Goal: Contribute content

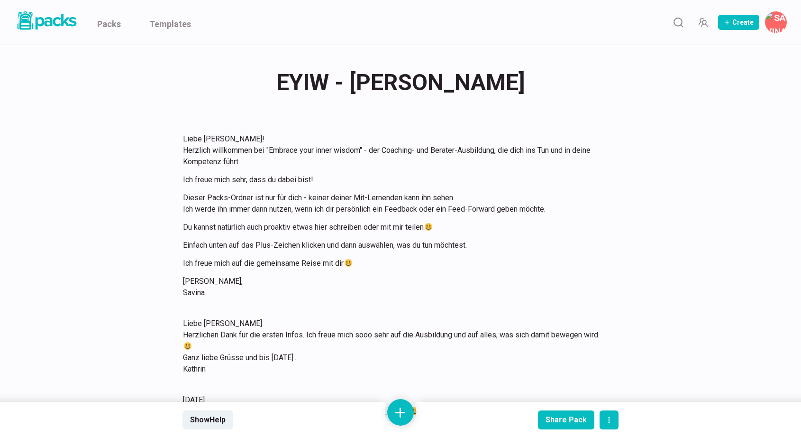
scroll to position [2368, 0]
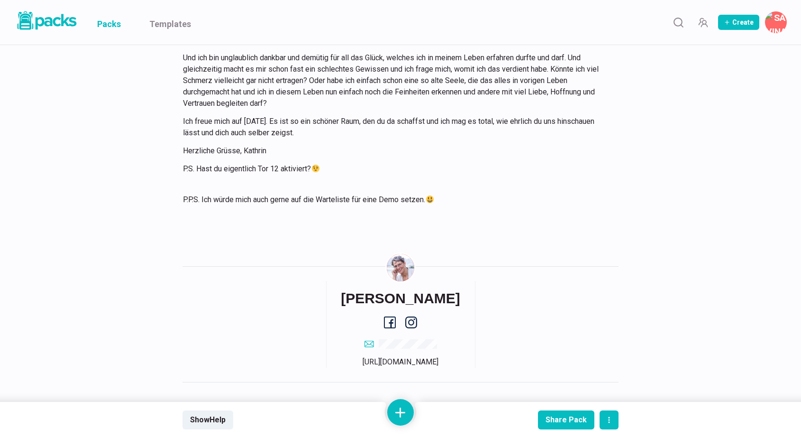
click at [108, 19] on link "Packs" at bounding box center [109, 22] width 24 height 45
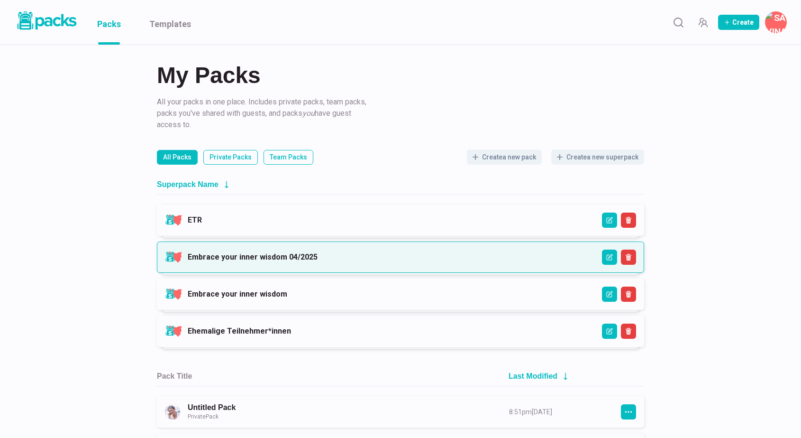
click at [274, 252] on link "Embrace your inner wisdom 04/2025" at bounding box center [253, 256] width 130 height 9
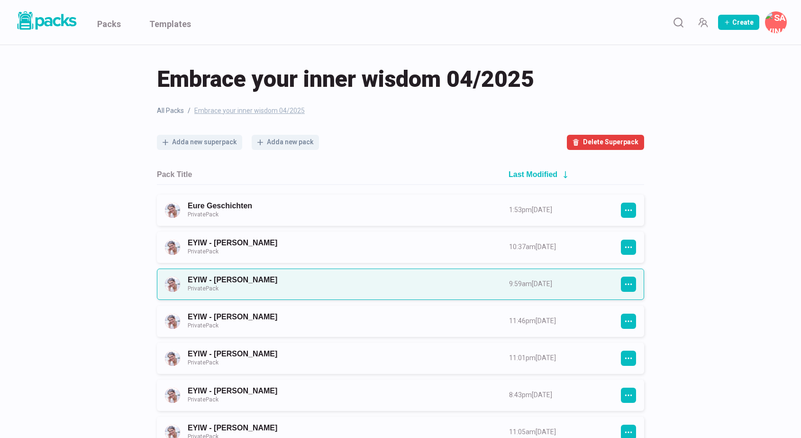
click at [278, 277] on link "EYIW - [PERSON_NAME] Private Pack" at bounding box center [340, 284] width 304 height 18
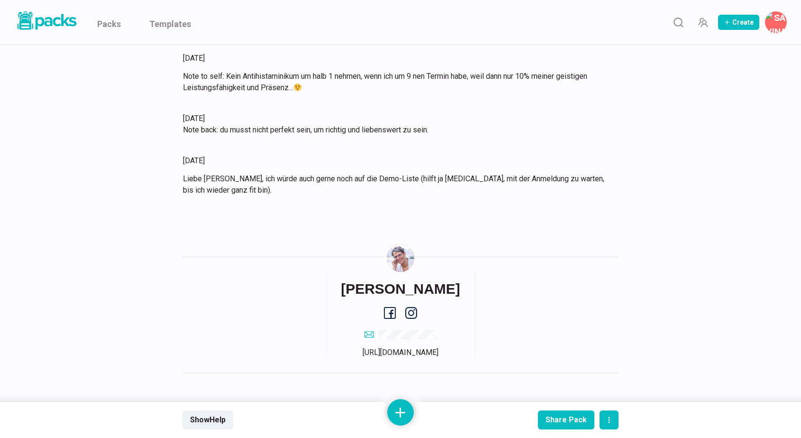
scroll to position [3329, 0]
click at [391, 407] on button at bounding box center [400, 412] width 27 height 27
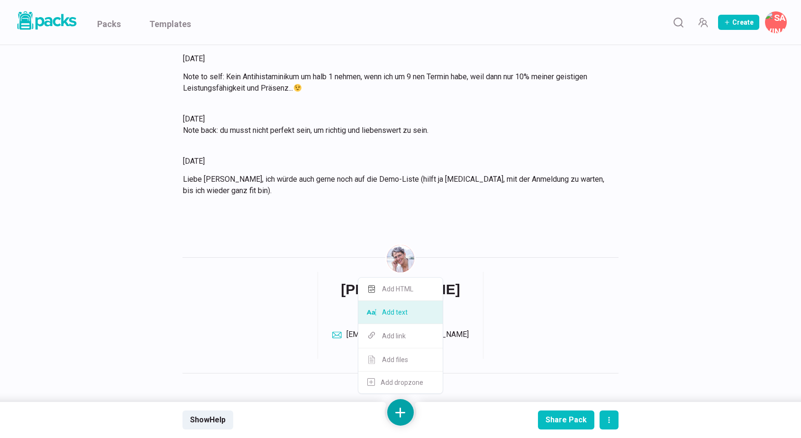
click at [406, 313] on button "Add text" at bounding box center [400, 312] width 84 height 23
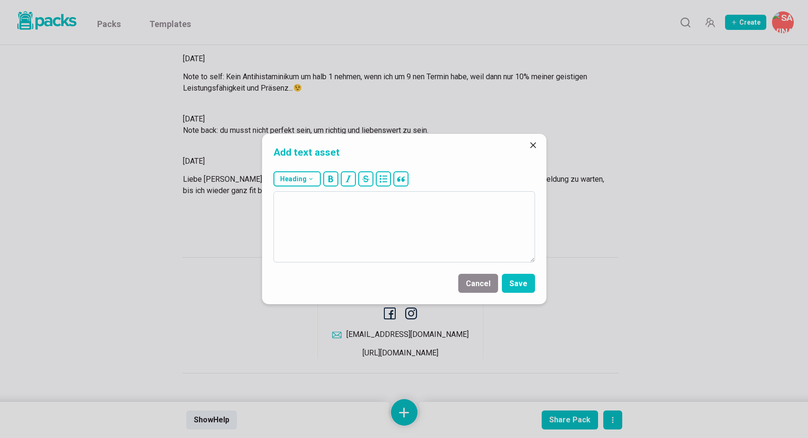
click at [408, 228] on textarea at bounding box center [405, 226] width 262 height 71
type textarea "[DATE] Hab ich notiert :-)"
click at [517, 289] on button "Save" at bounding box center [518, 283] width 33 height 19
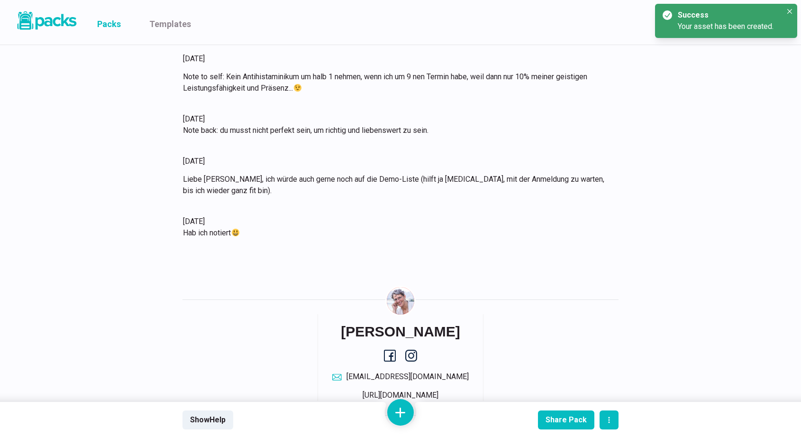
click at [113, 24] on link "Packs" at bounding box center [109, 22] width 24 height 45
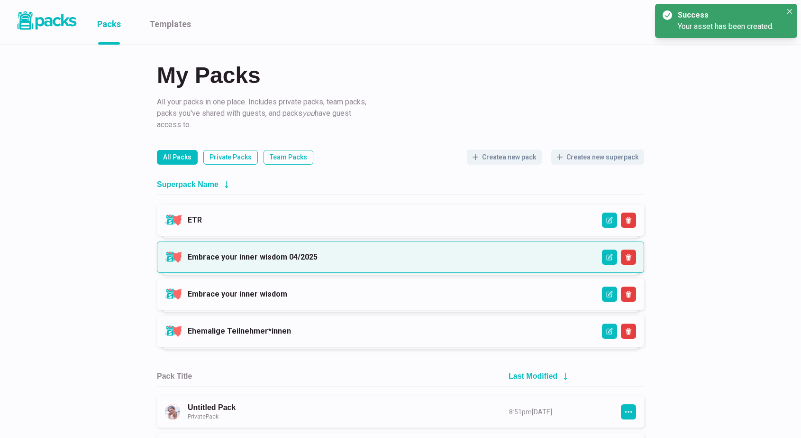
click at [318, 254] on link "Embrace your inner wisdom 04/2025" at bounding box center [253, 256] width 130 height 9
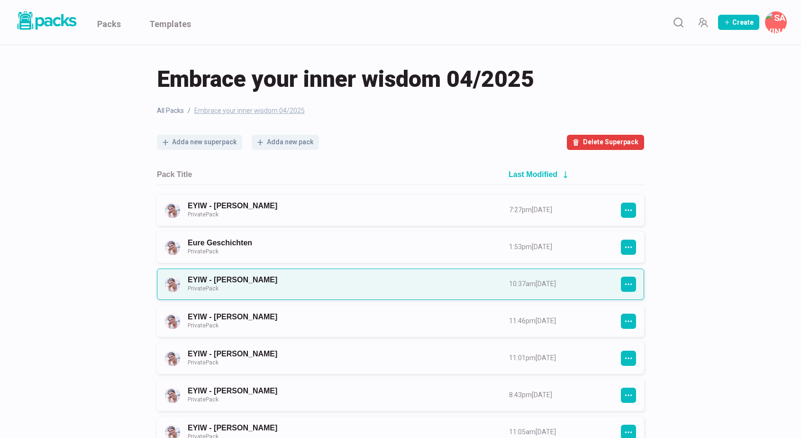
click at [309, 279] on link "EYIW - [PERSON_NAME] Private Pack" at bounding box center [340, 284] width 304 height 18
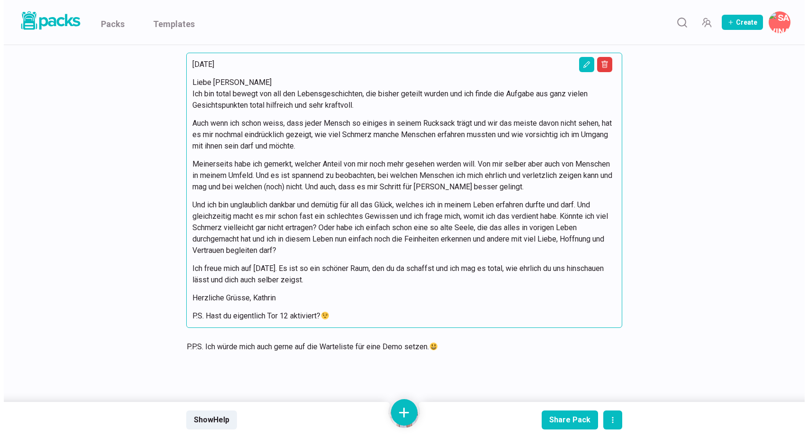
scroll to position [2231, 0]
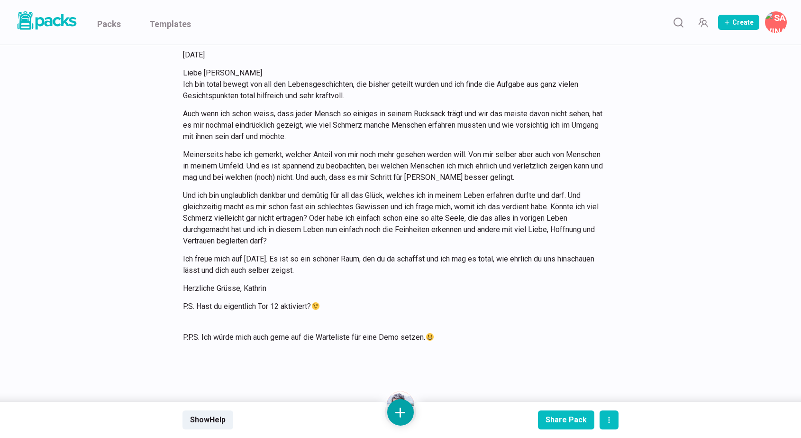
click at [401, 415] on button at bounding box center [400, 412] width 27 height 27
click at [405, 319] on button "Add text" at bounding box center [400, 312] width 84 height 23
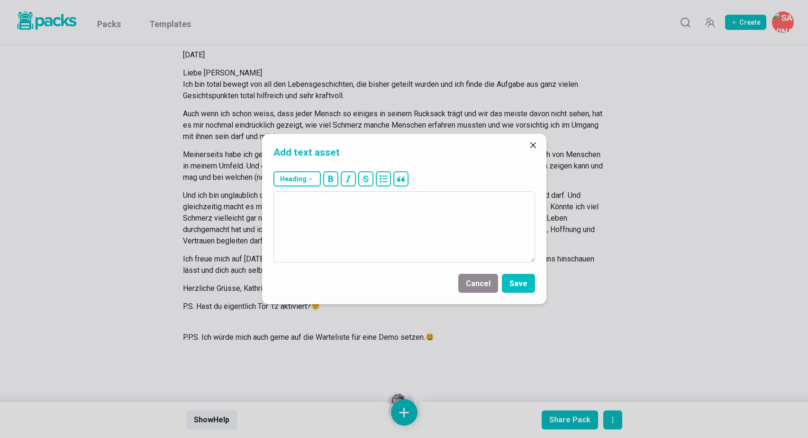
click at [413, 242] on textarea at bounding box center [405, 226] width 262 height 71
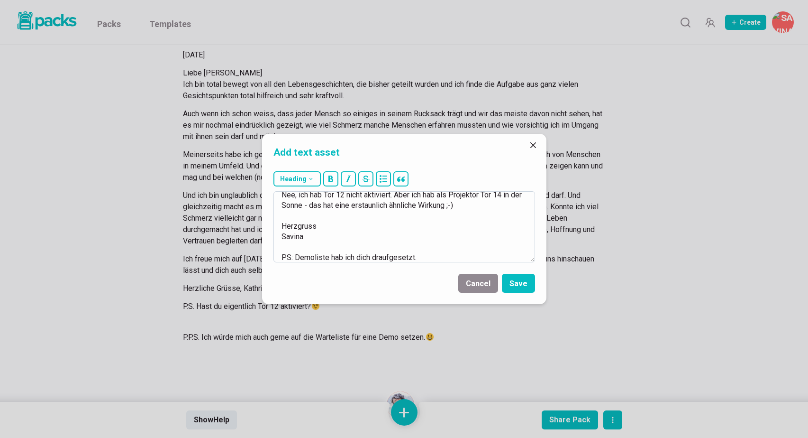
scroll to position [49, 0]
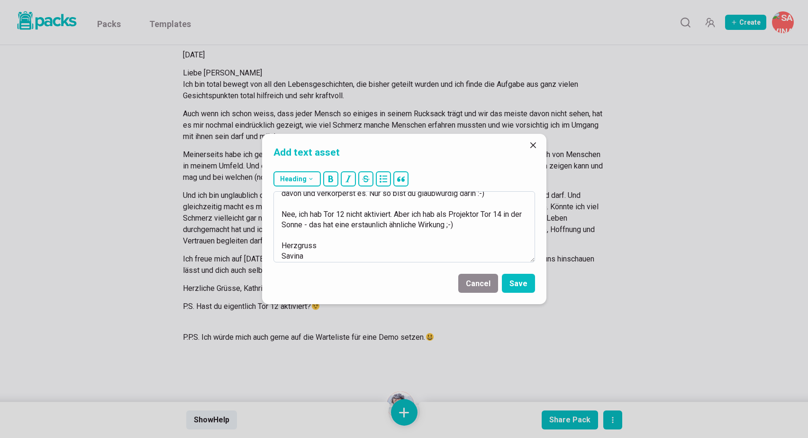
click at [484, 212] on textarea "[DATE] Liebe [PERSON_NAME], vielleicht ist dein Job, denen, die das Glück verlo…" at bounding box center [405, 226] width 262 height 71
type textarea "[DATE] Liebe [PERSON_NAME], vielleicht ist dein Job, denen, die das Glück verlo…"
click at [520, 289] on button "Save" at bounding box center [518, 283] width 33 height 19
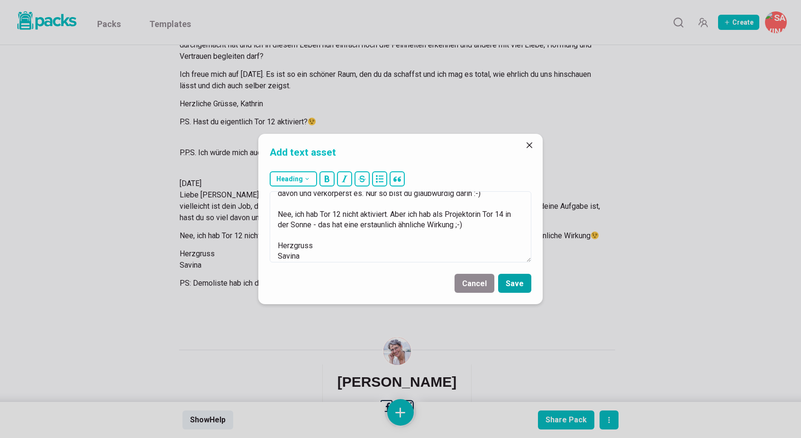
scroll to position [2448, 0]
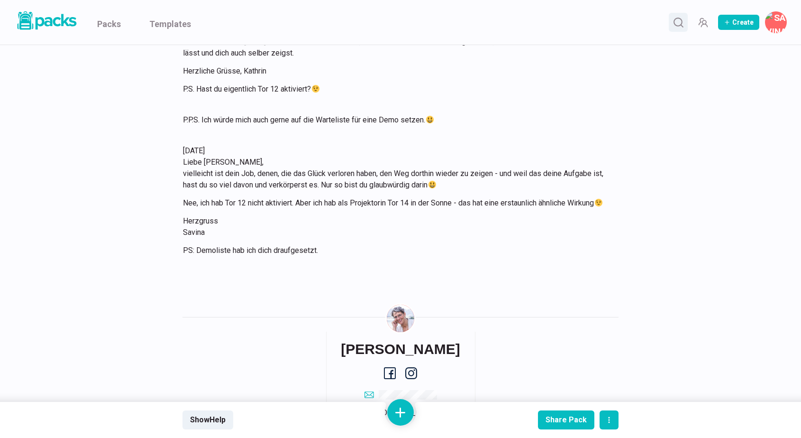
click at [677, 25] on circle "Search" at bounding box center [678, 22] width 8 height 8
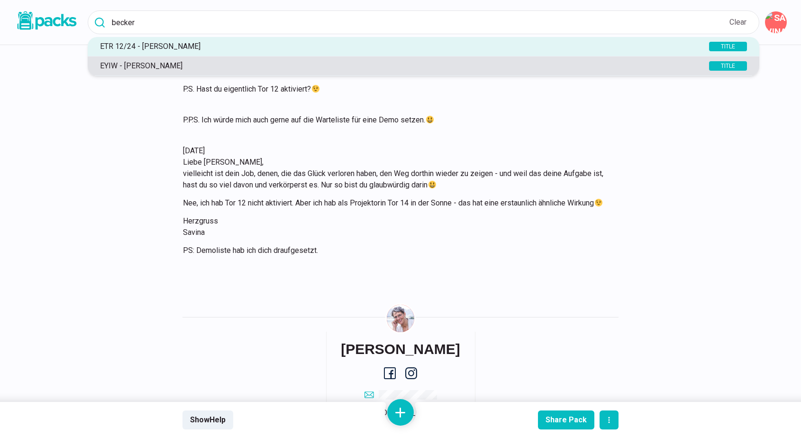
type input "becker"
click at [235, 70] on p "EYIW - [PERSON_NAME]" at bounding box center [386, 65] width 583 height 9
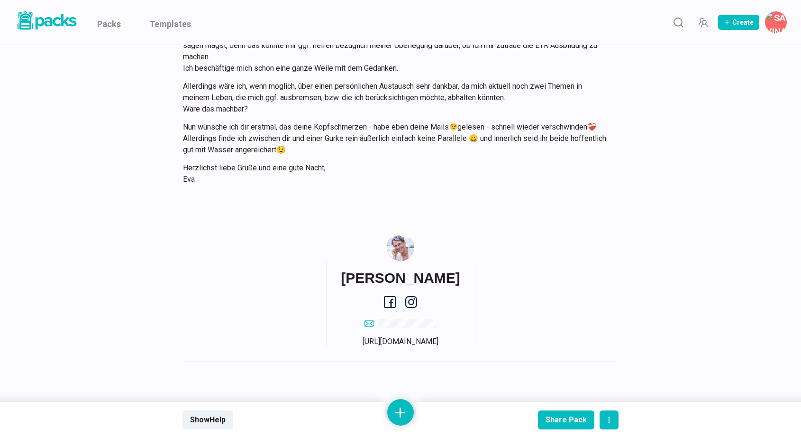
scroll to position [3893, 0]
